Goal: Obtain resource: Obtain resource

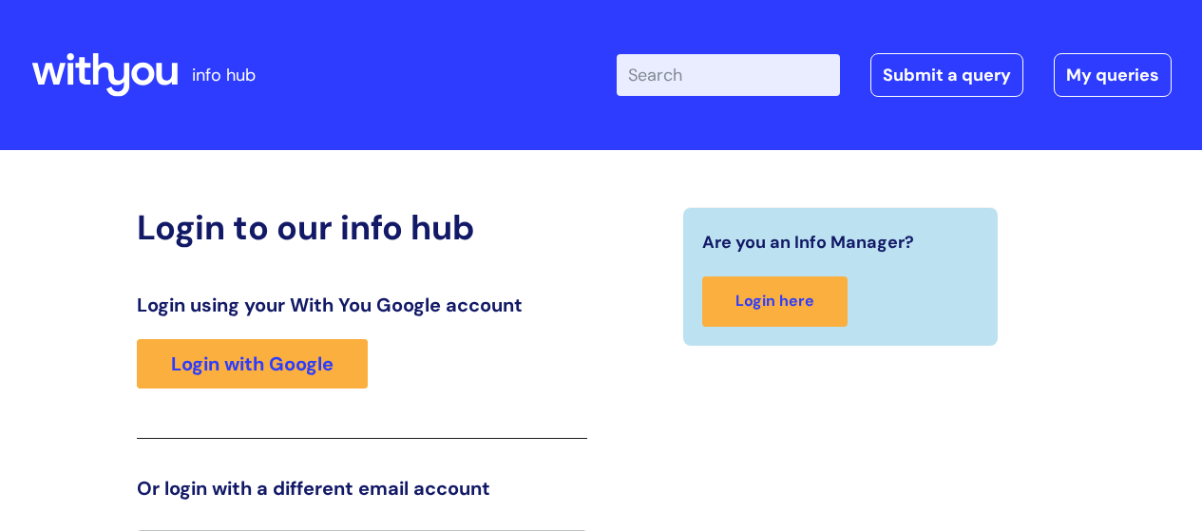
scroll to position [42, 0]
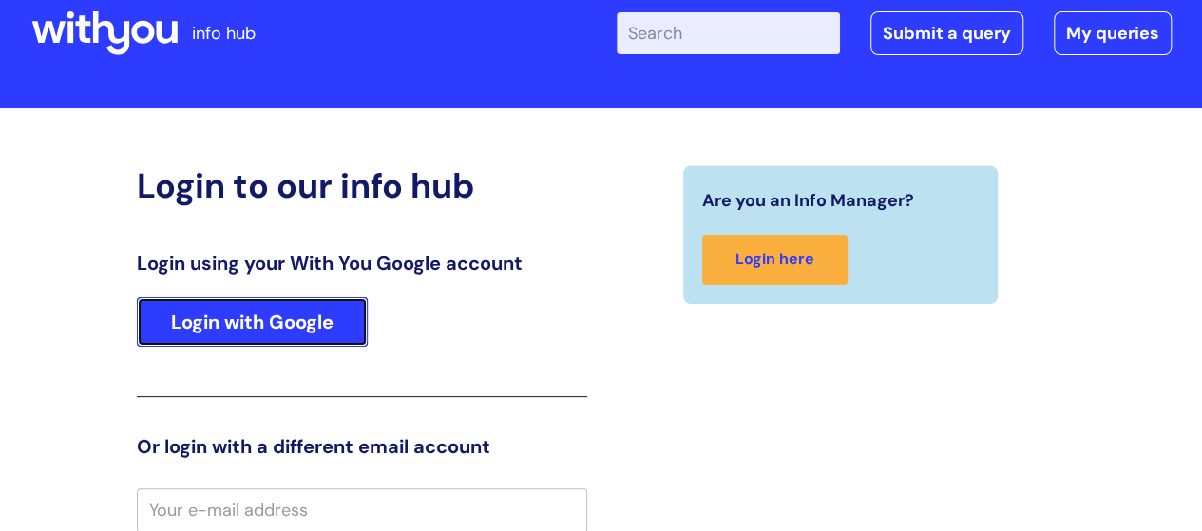
click at [275, 332] on link "Login with Google" at bounding box center [252, 321] width 231 height 49
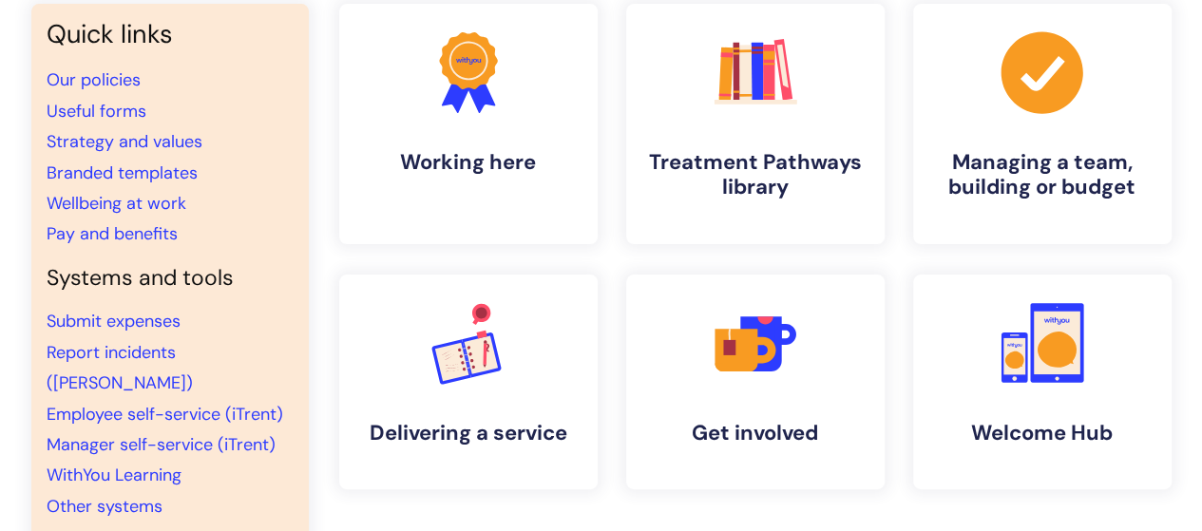
scroll to position [105, 0]
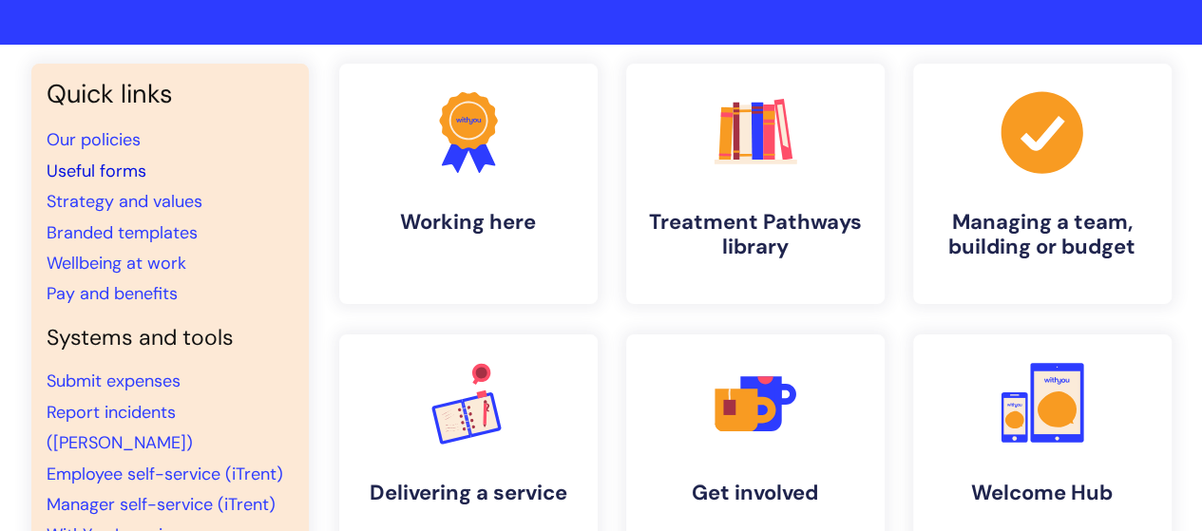
click at [118, 171] on link "Useful forms" at bounding box center [97, 171] width 100 height 23
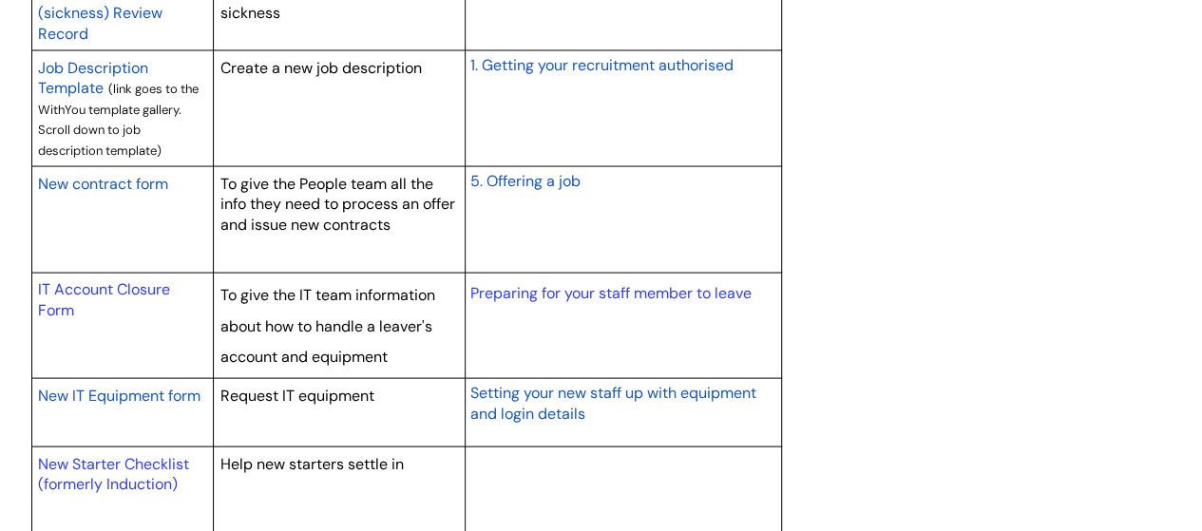
scroll to position [1813, 0]
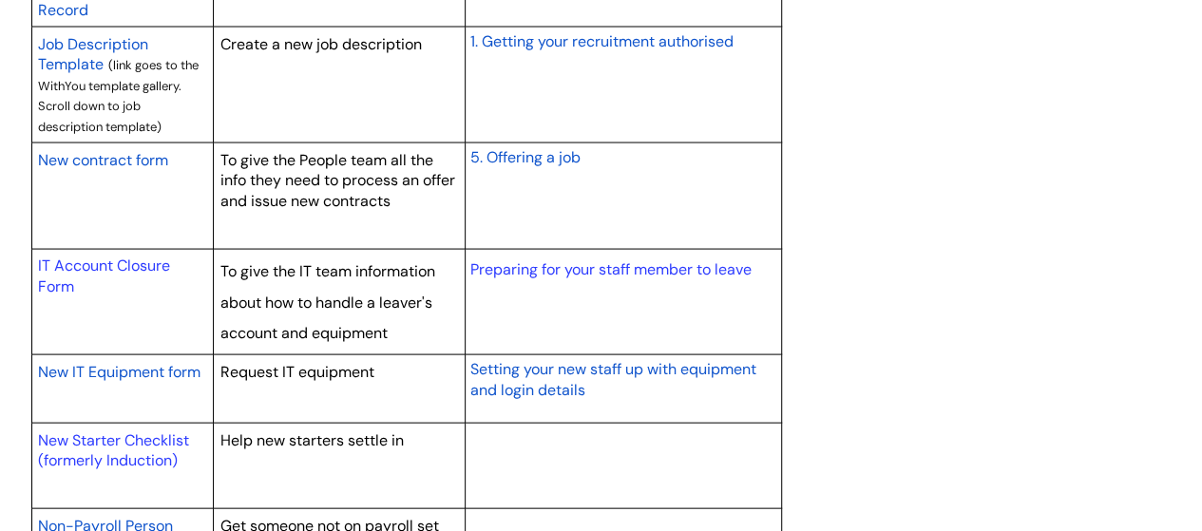
click at [146, 364] on span "New IT Equipment form" at bounding box center [119, 372] width 162 height 20
